Goal: Navigation & Orientation: Find specific page/section

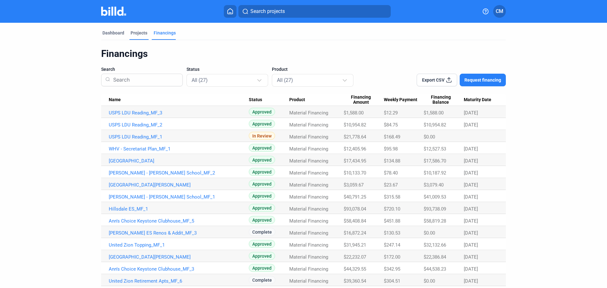
click at [138, 33] on div "Projects" at bounding box center [139, 33] width 17 height 6
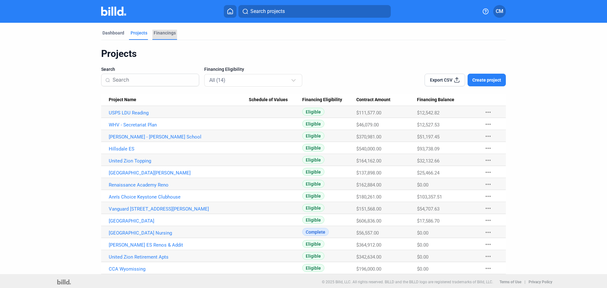
click at [166, 34] on div "Financings" at bounding box center [165, 33] width 22 height 6
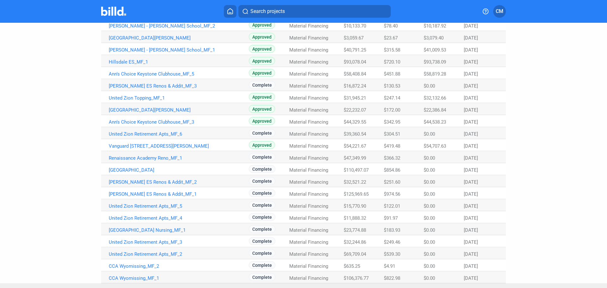
scroll to position [158, 0]
